Goal: Information Seeking & Learning: Compare options

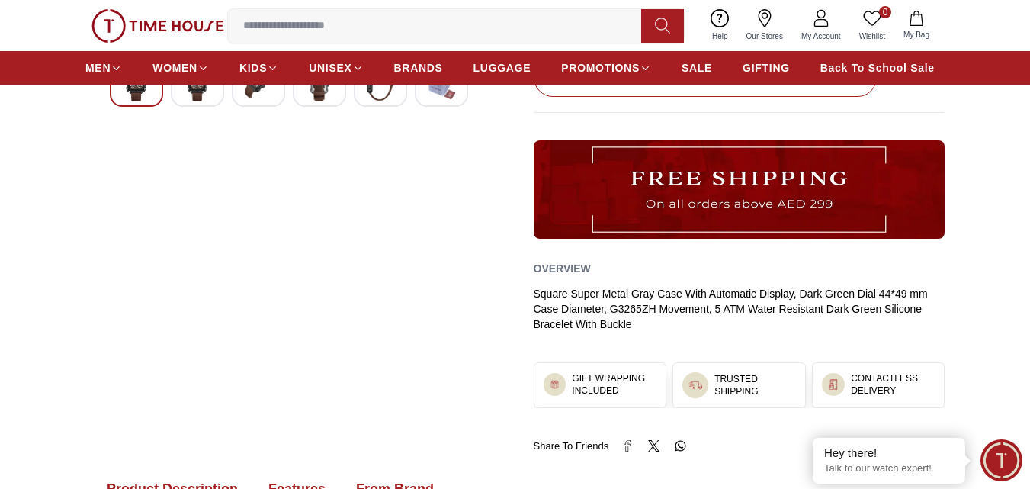
scroll to position [945, 0]
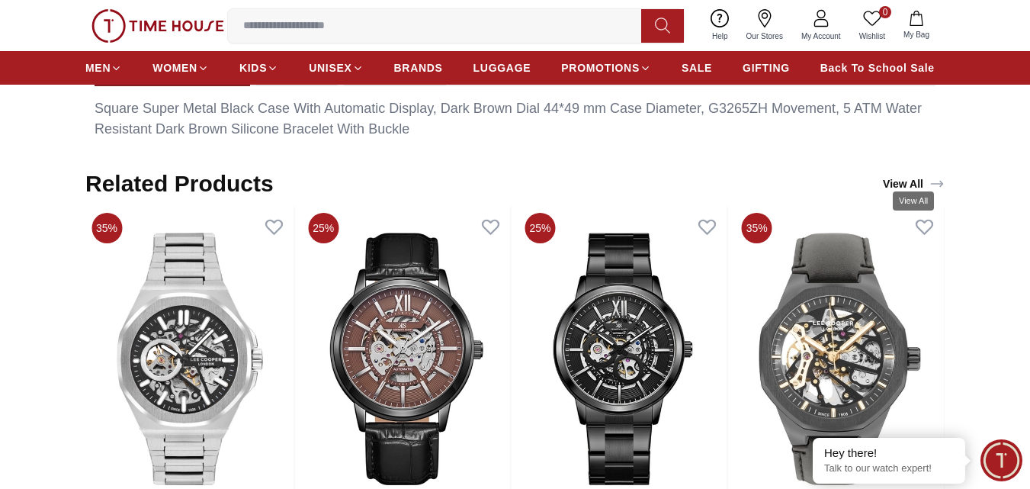
click at [909, 173] on link "View All" at bounding box center [914, 183] width 68 height 21
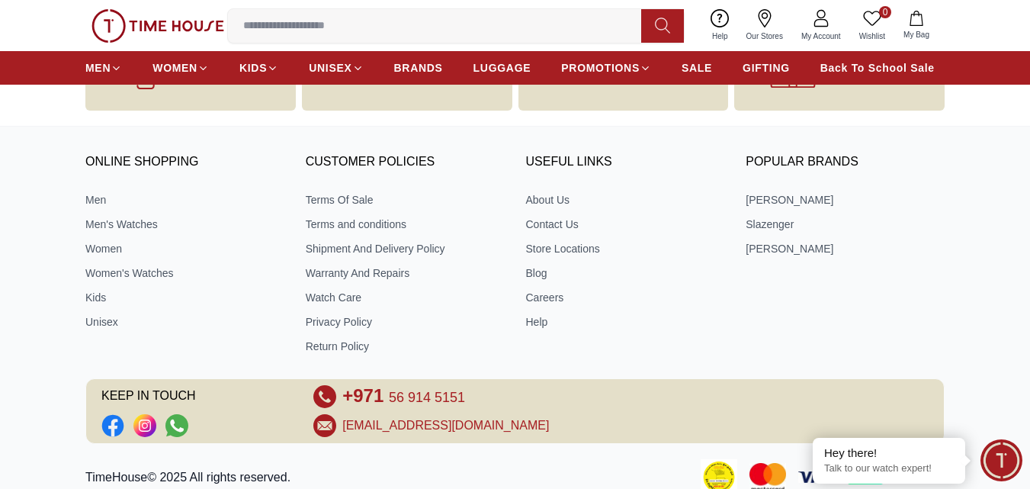
scroll to position [3161, 0]
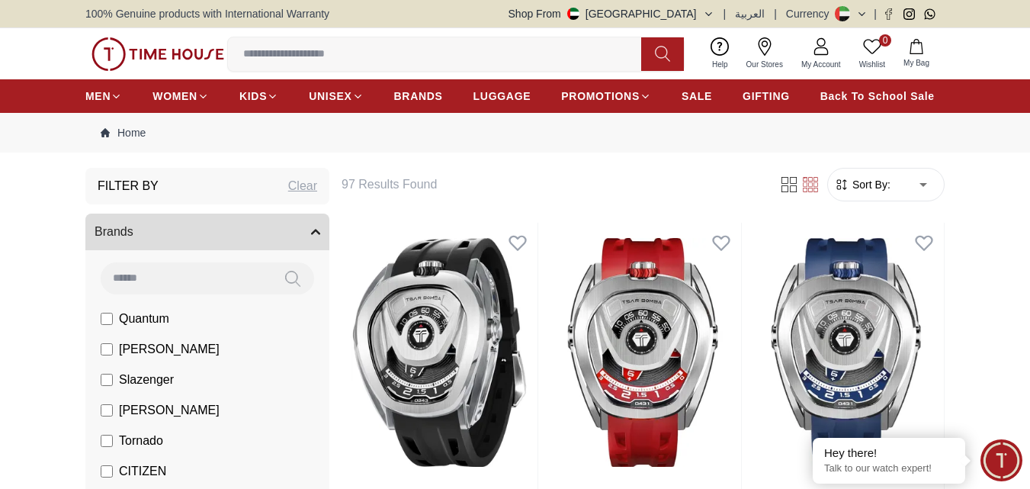
click at [157, 380] on span "Slazenger" at bounding box center [146, 380] width 55 height 18
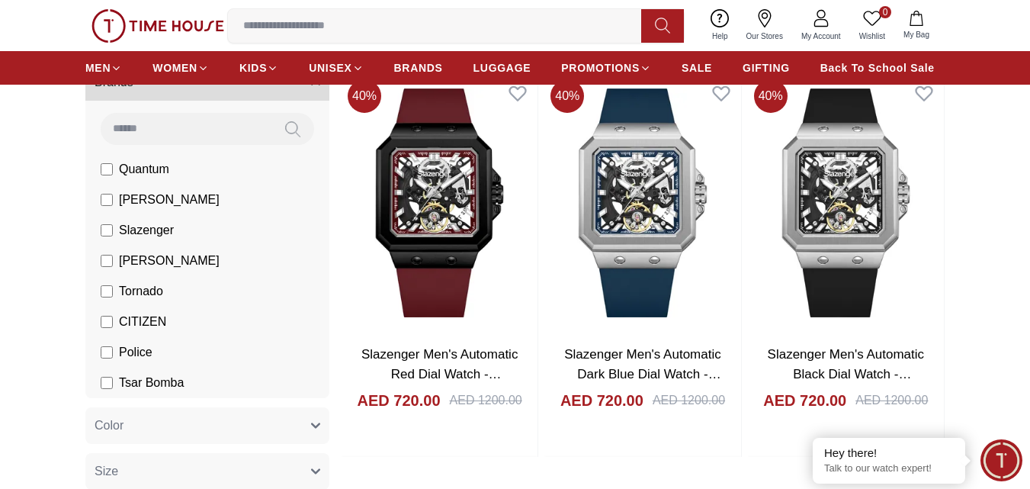
scroll to position [143, 0]
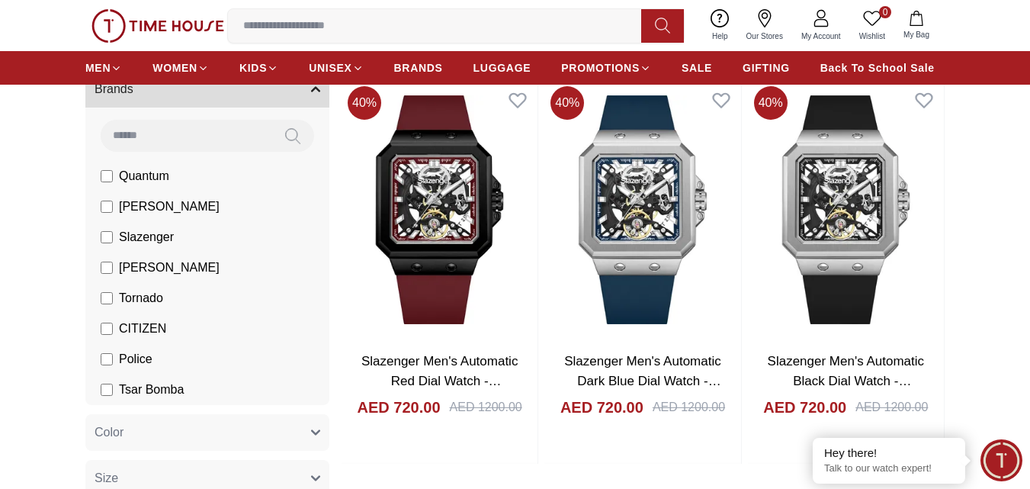
click at [175, 266] on span "[PERSON_NAME]" at bounding box center [169, 267] width 101 height 18
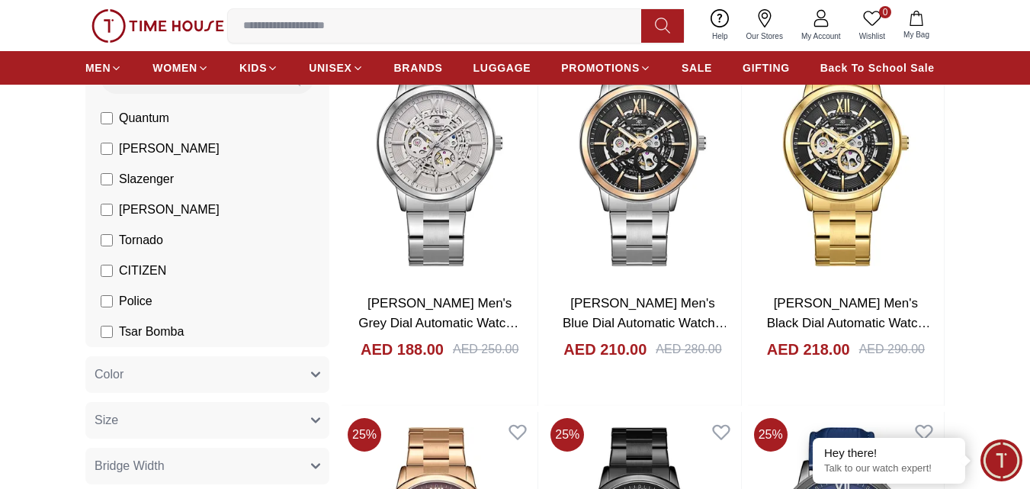
scroll to position [248, 0]
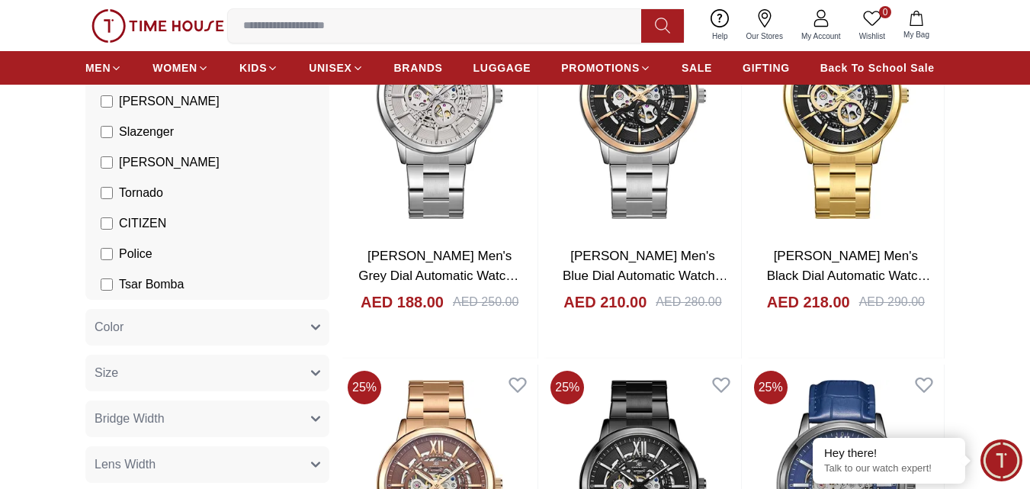
click at [124, 188] on span "Tornado" at bounding box center [141, 193] width 44 height 18
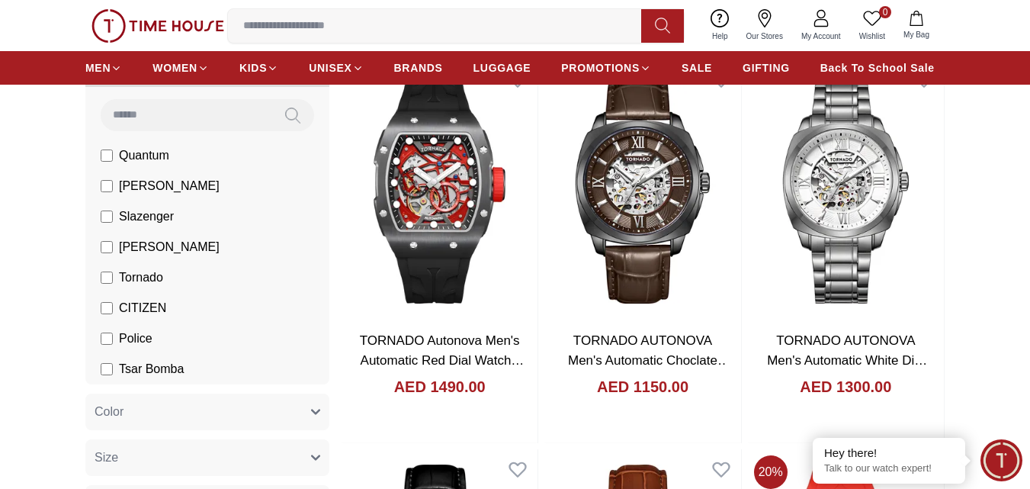
scroll to position [168, 0]
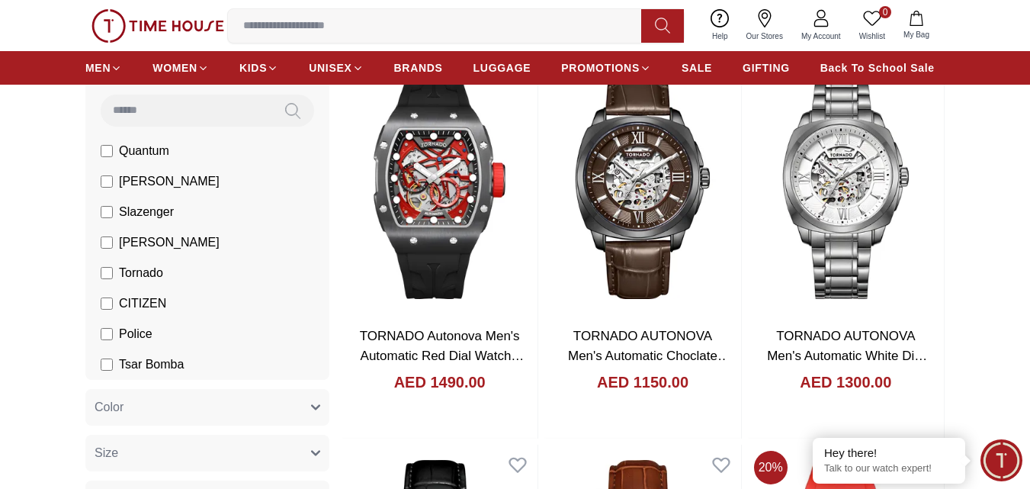
click at [136, 302] on span "CITIZEN" at bounding box center [142, 303] width 47 height 18
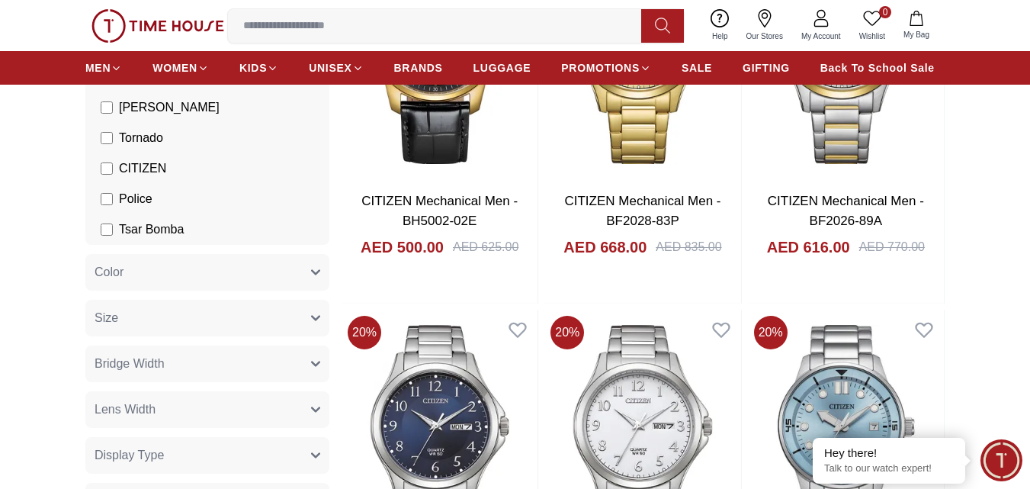
scroll to position [287, 0]
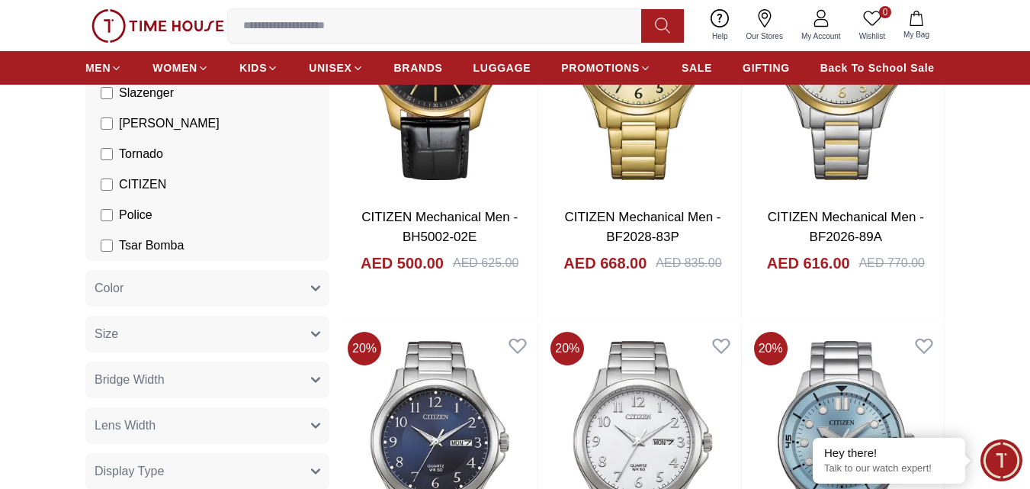
click at [127, 214] on span "Police" at bounding box center [136, 215] width 34 height 18
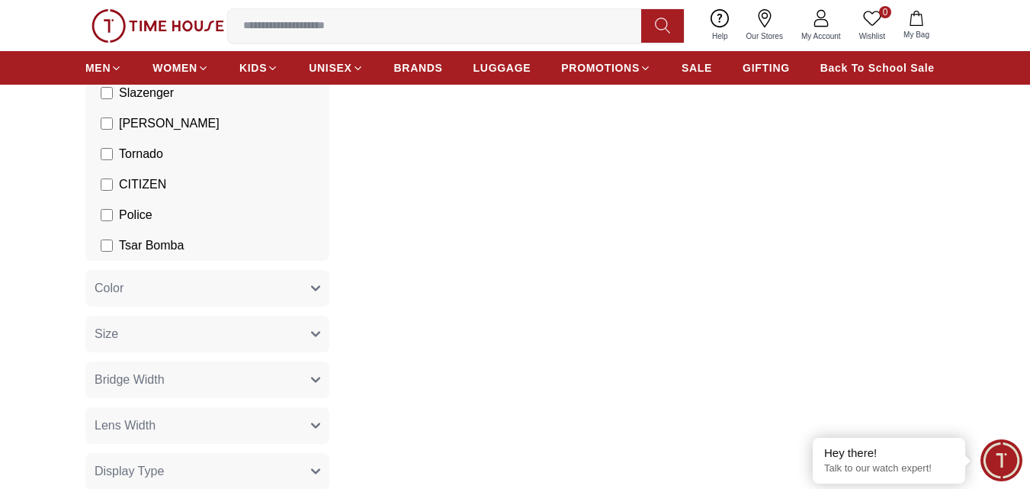
click at [113, 186] on label "CITIZEN" at bounding box center [134, 184] width 66 height 18
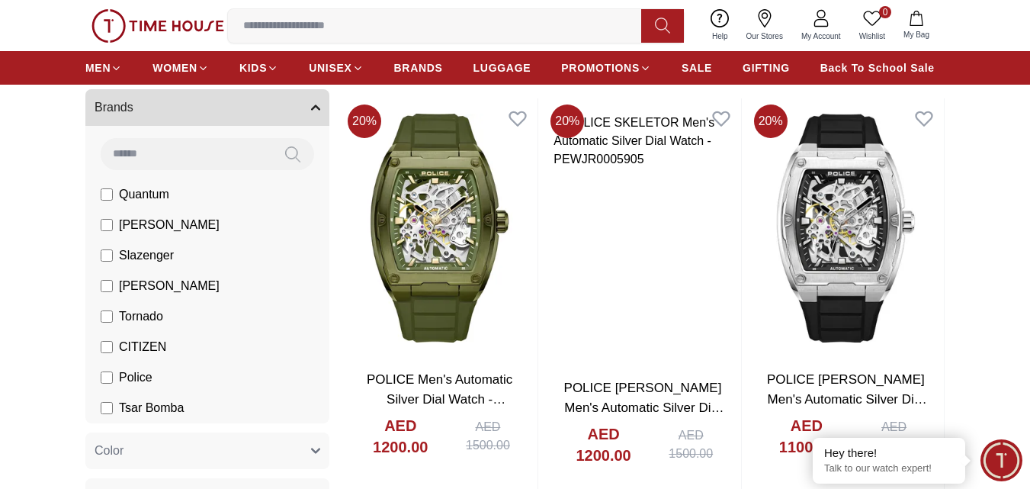
scroll to position [107, 0]
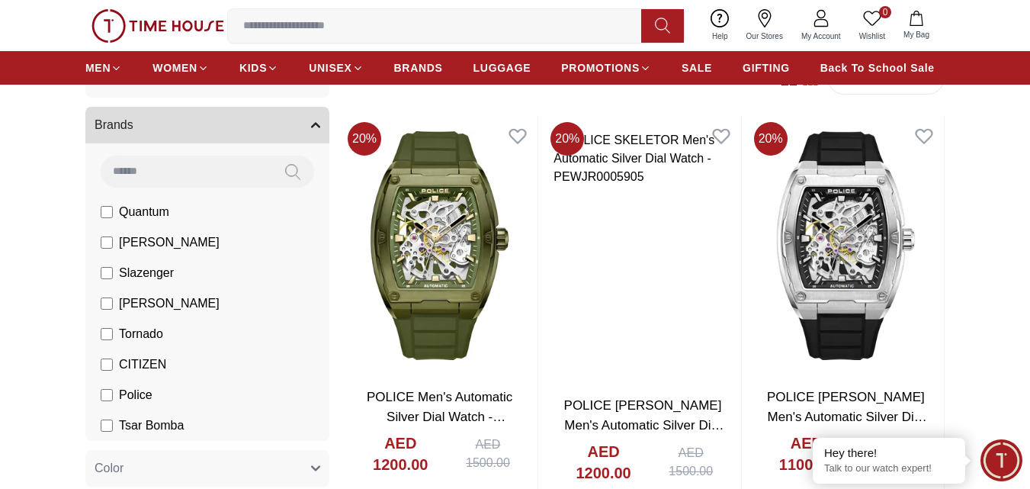
click at [137, 428] on span "Tsar Bomba" at bounding box center [151, 425] width 65 height 18
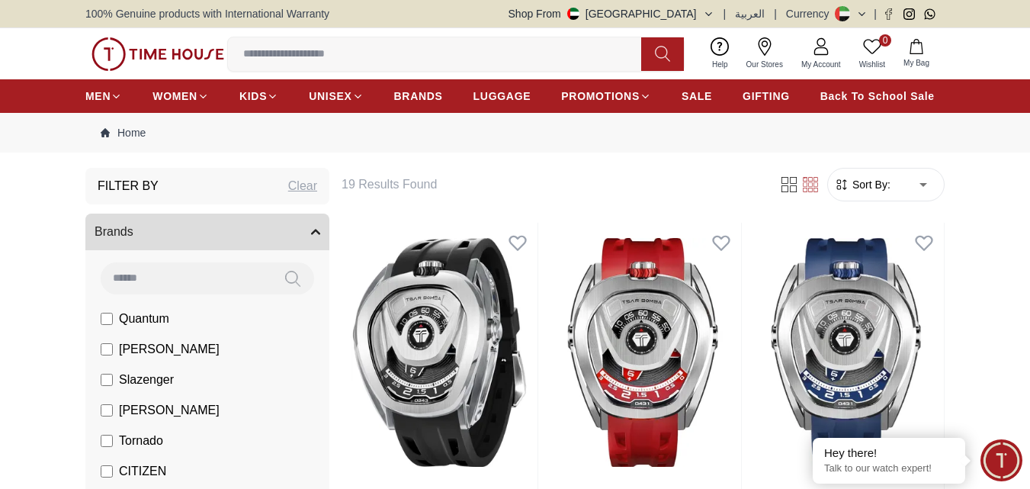
scroll to position [107, 0]
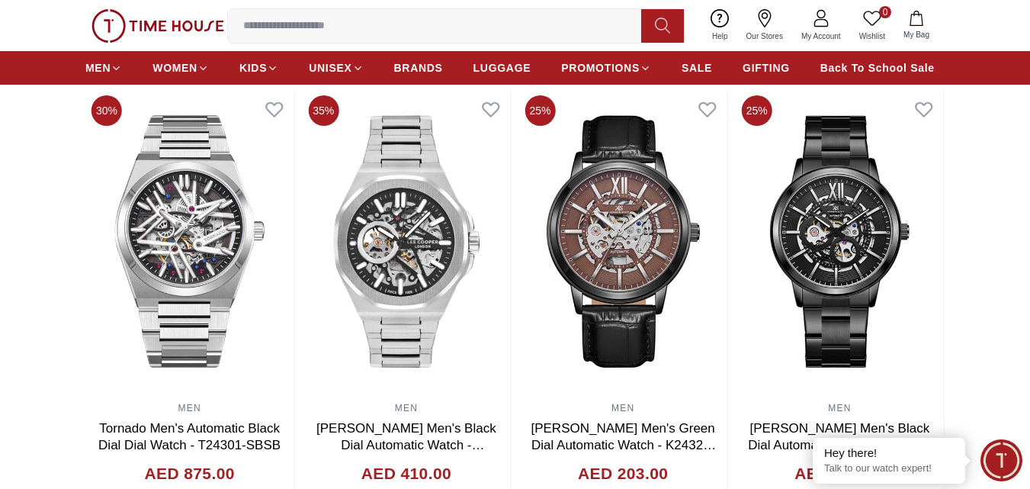
scroll to position [1031, 0]
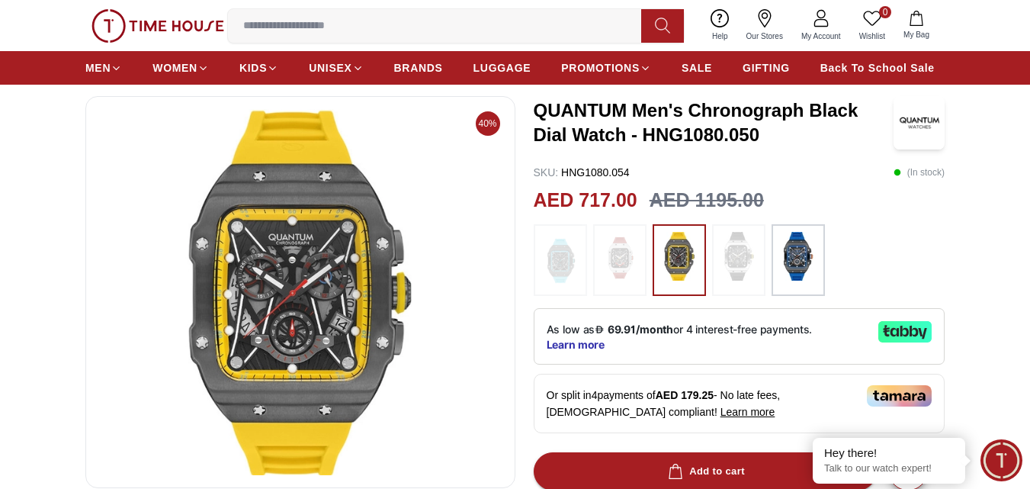
scroll to position [81, 0]
